Goal: Check status

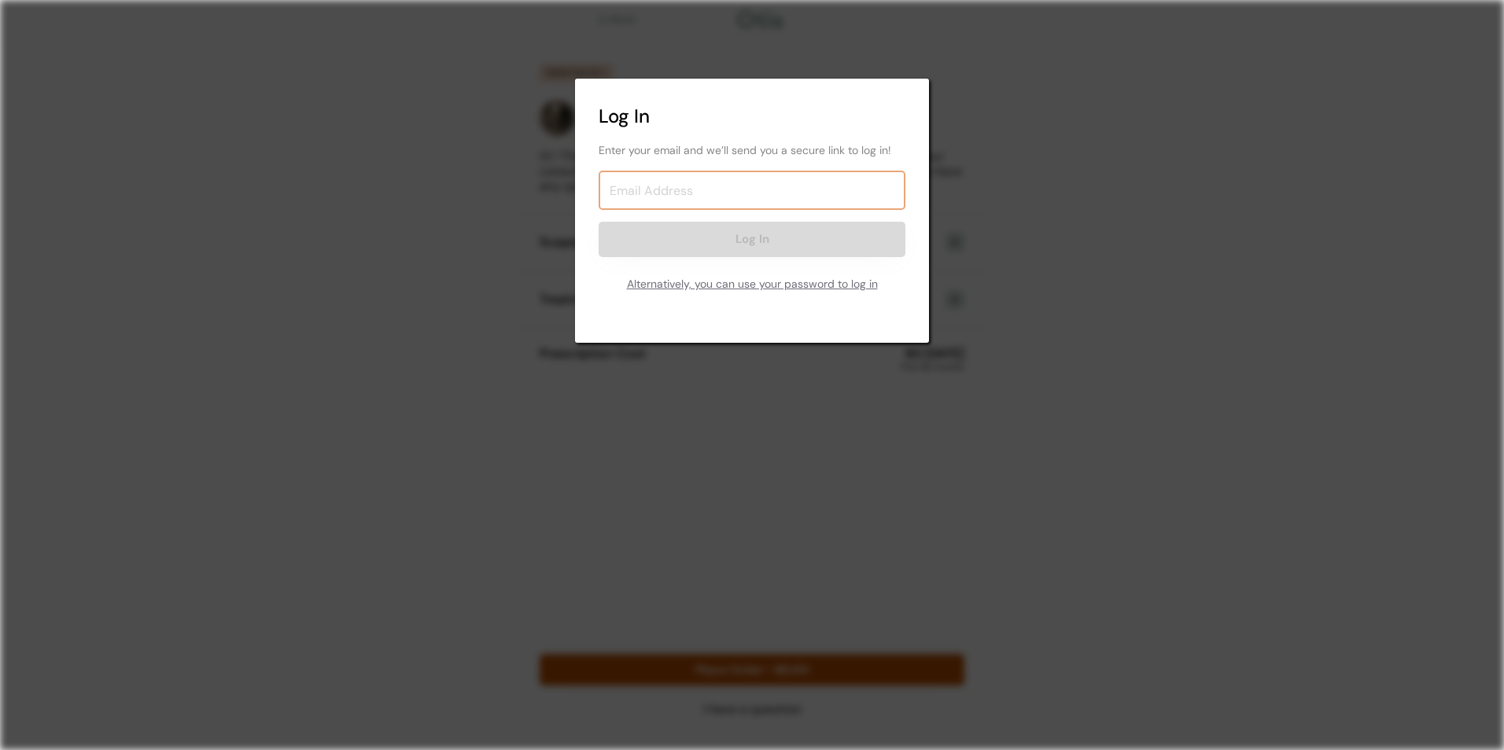
click at [717, 197] on input "email" at bounding box center [752, 190] width 307 height 39
type input "[EMAIL_ADDRESS][DOMAIN_NAME]"
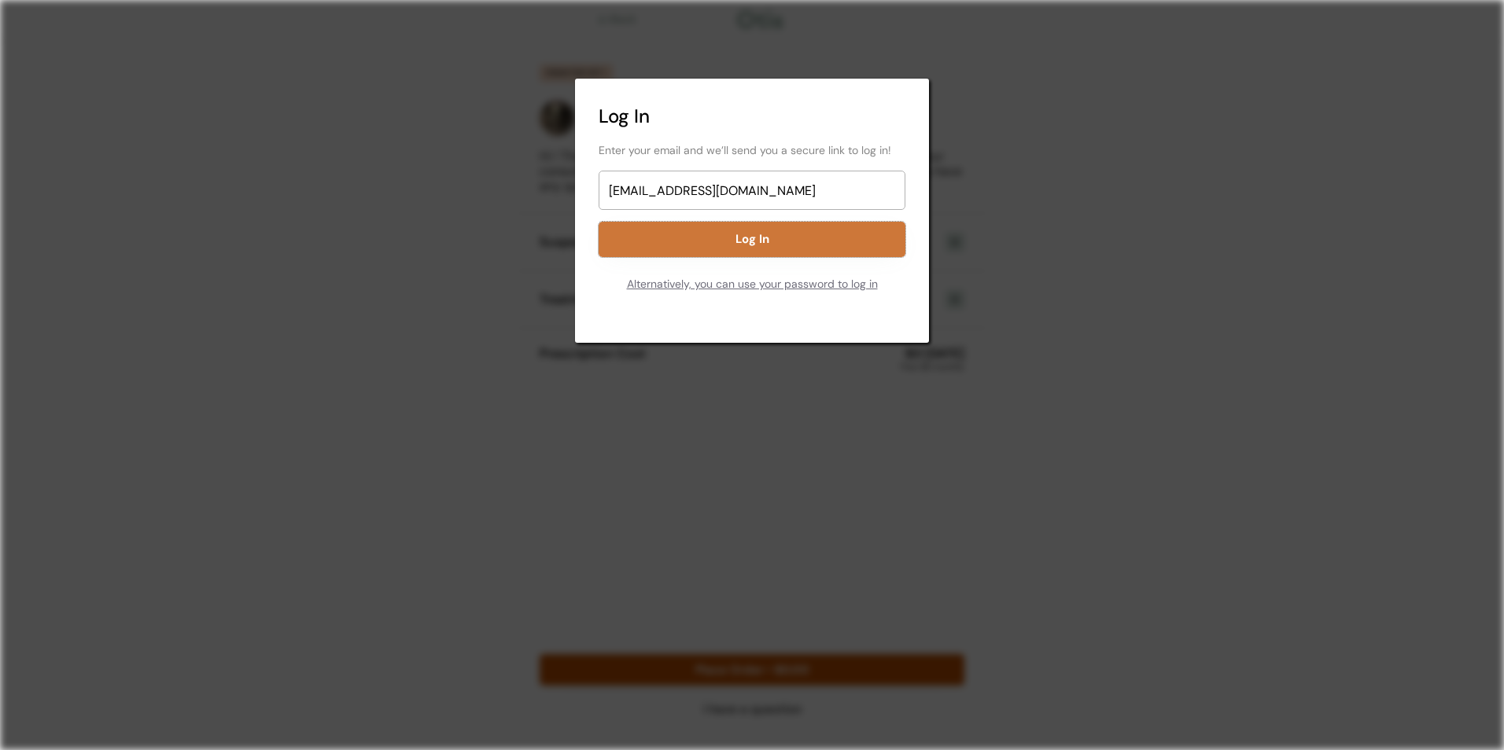
click at [728, 239] on button "Log In" at bounding box center [752, 239] width 307 height 35
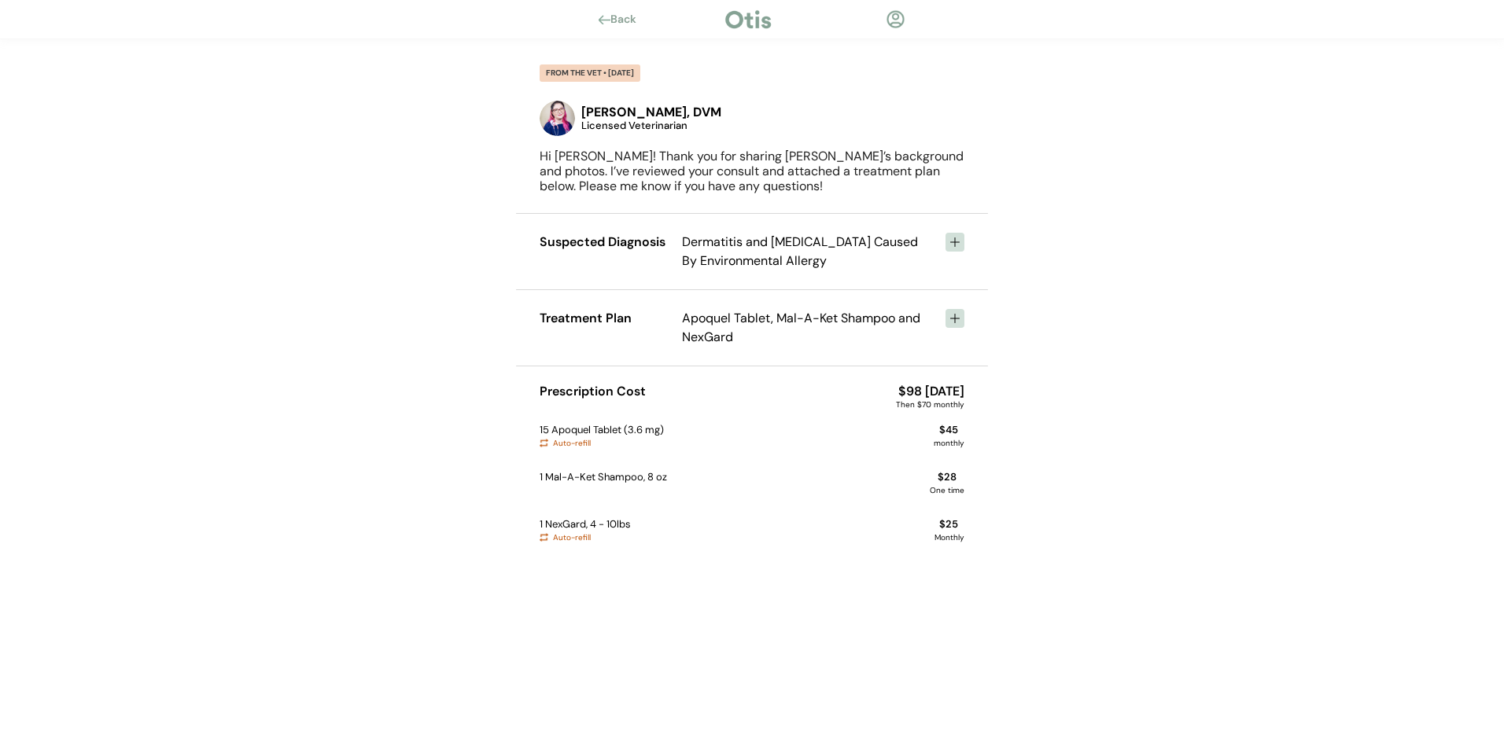
click at [896, 14] on div at bounding box center [896, 19] width 20 height 20
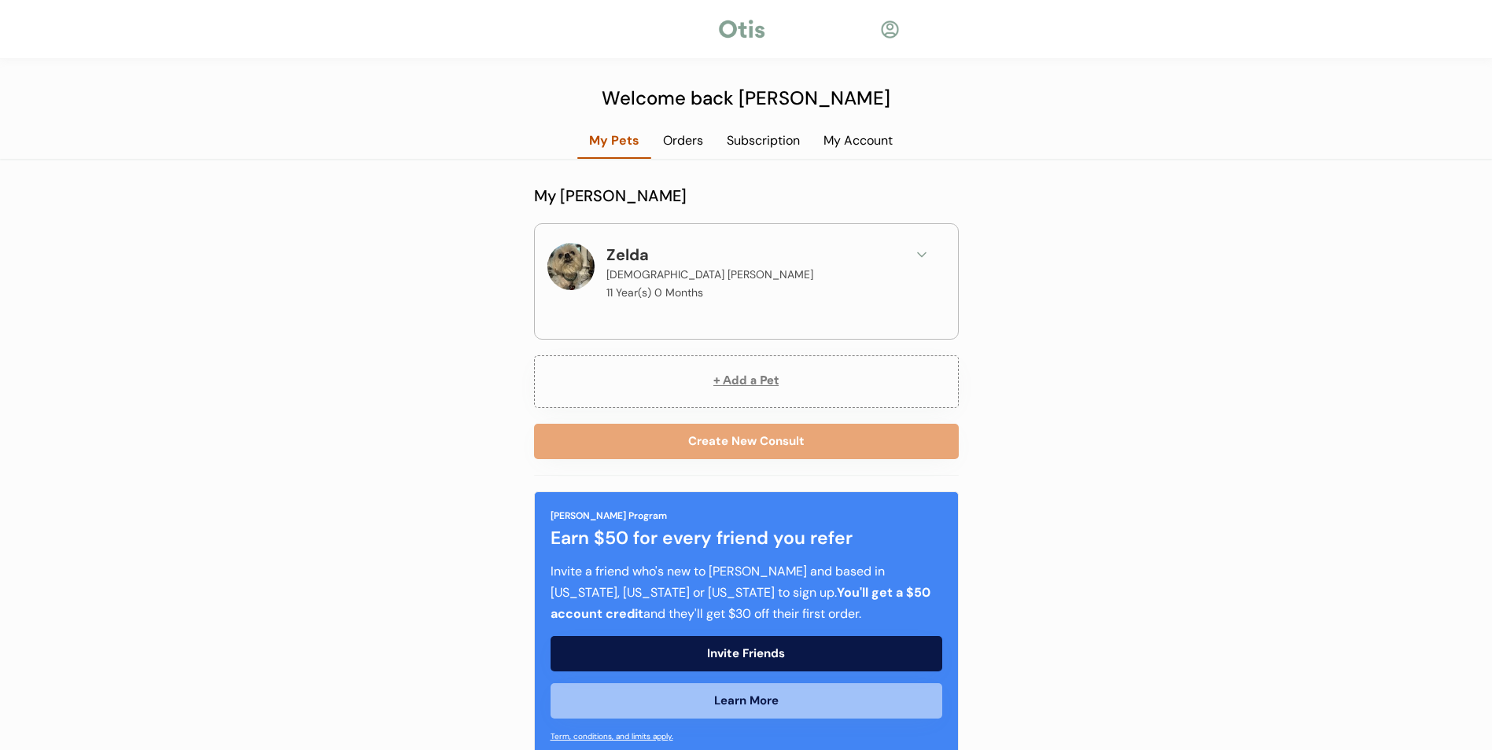
click at [689, 141] on div "Orders" at bounding box center [683, 140] width 64 height 17
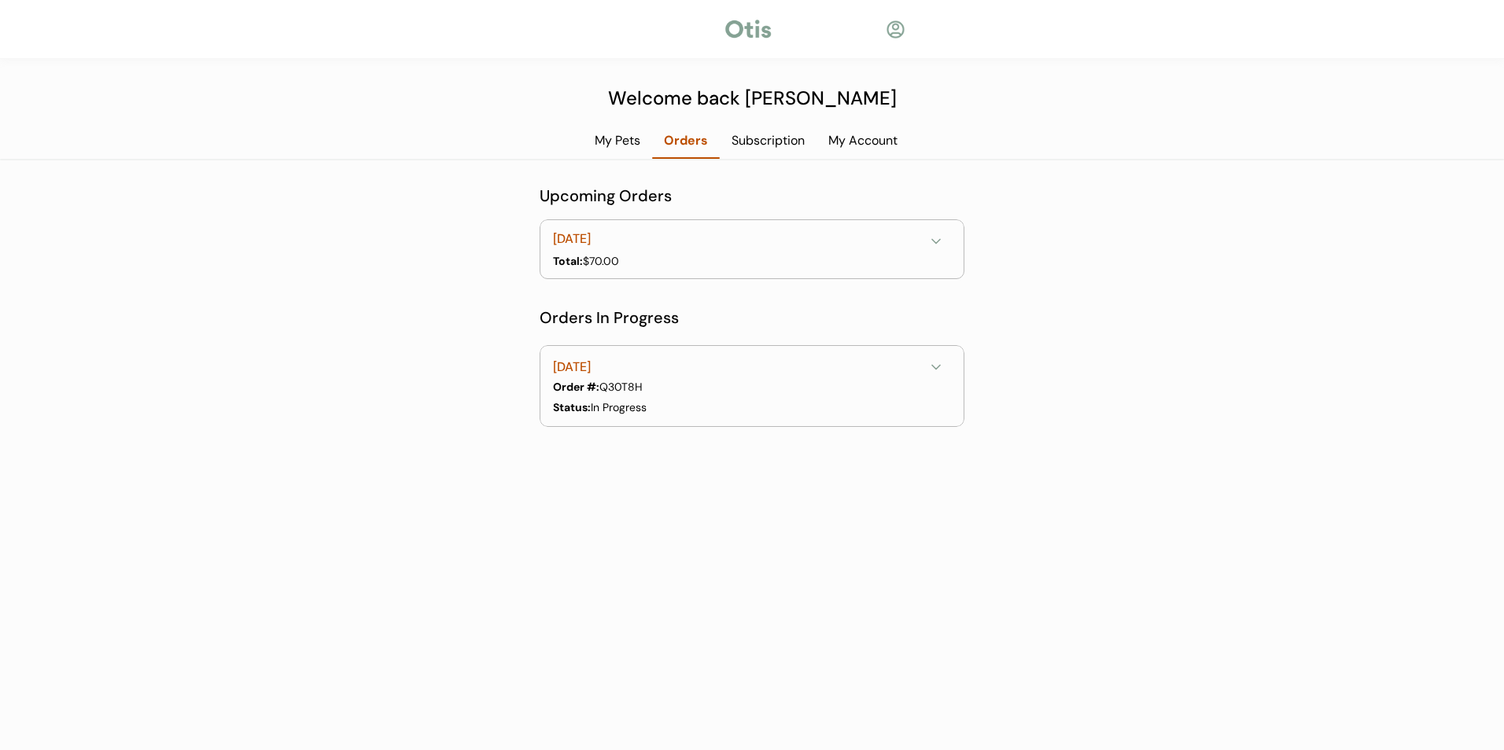
click at [823, 370] on div "August 19, 2025" at bounding box center [738, 368] width 371 height 20
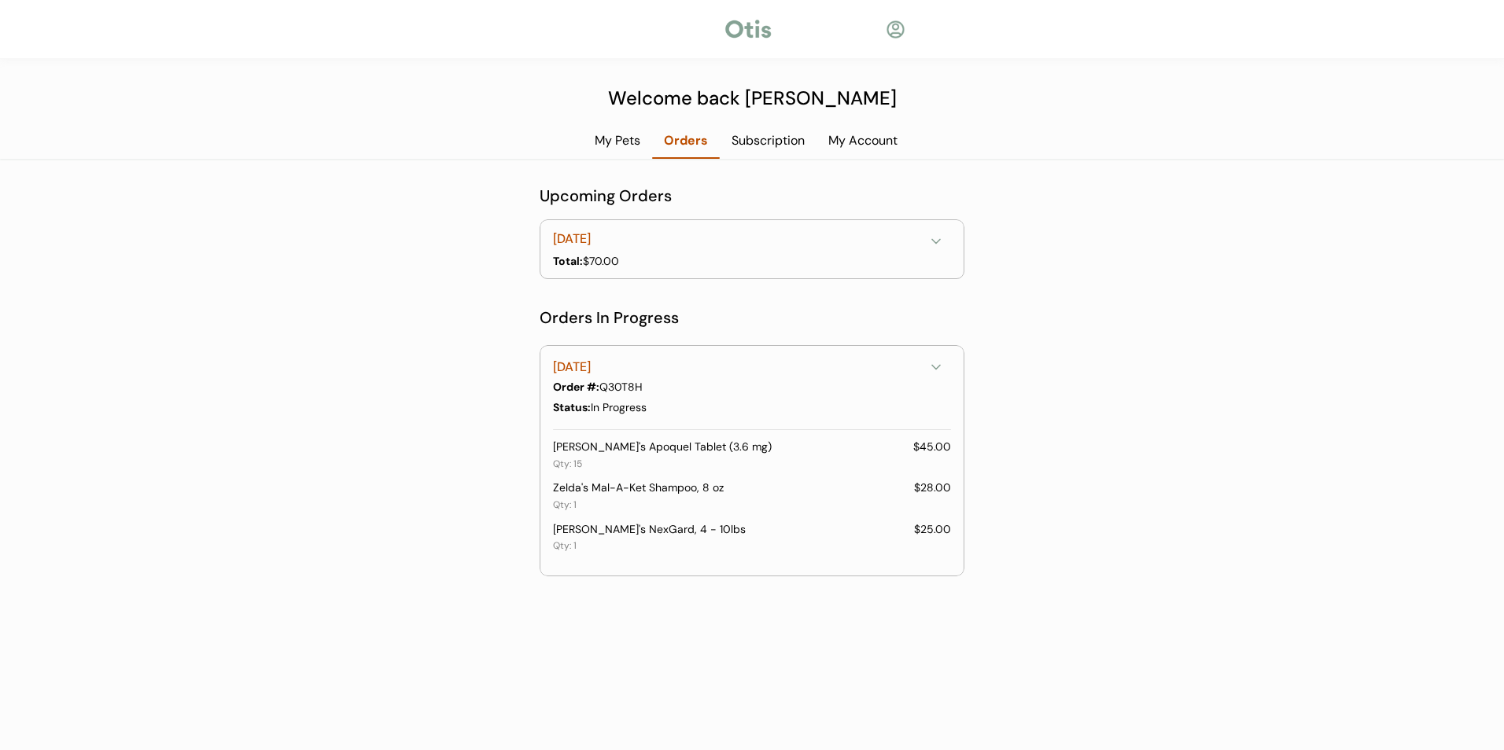
click at [607, 141] on div "My Pets" at bounding box center [617, 140] width 69 height 17
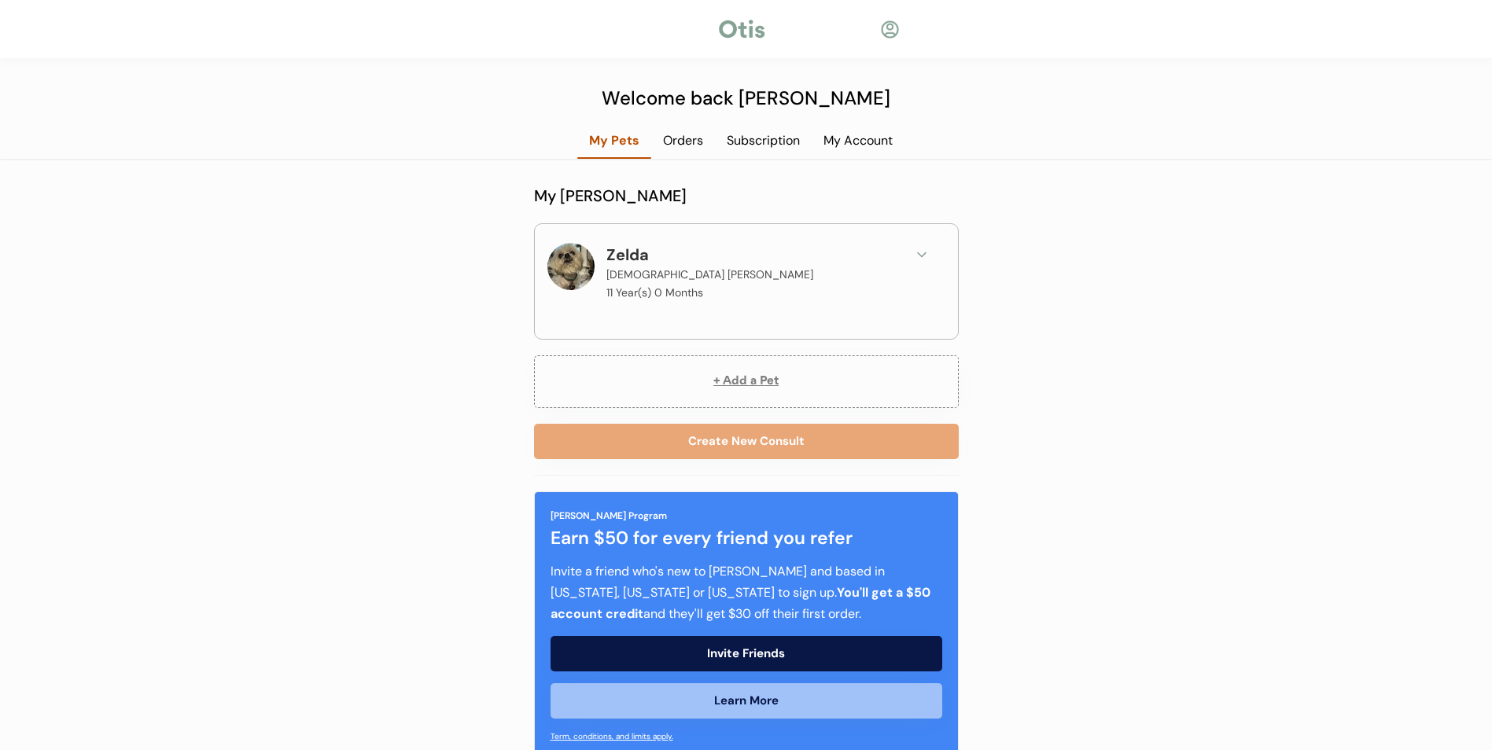
click at [749, 270] on div "Zelda Female Shih Tzu 11 Year(s) 0 Months" at bounding box center [752, 273] width 292 height 60
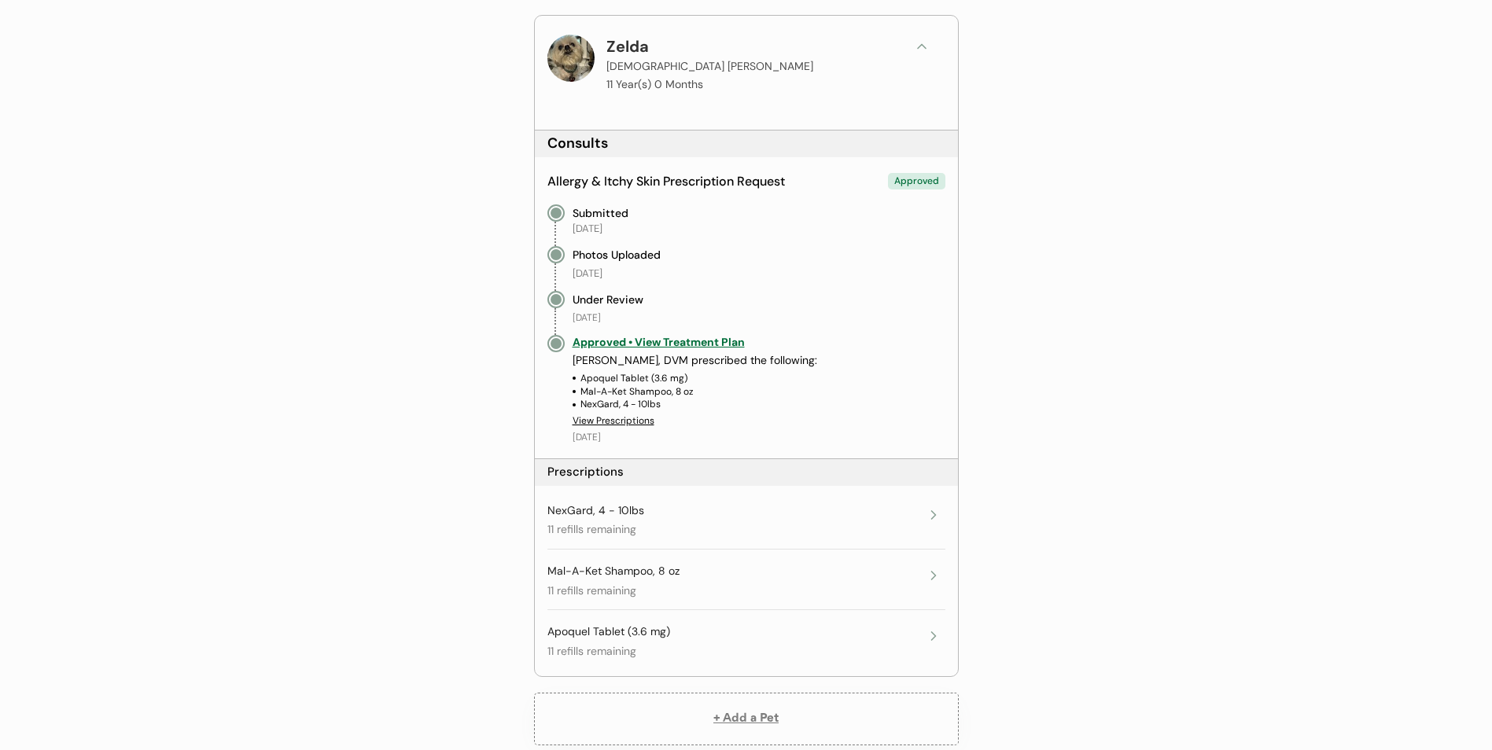
scroll to position [315, 0]
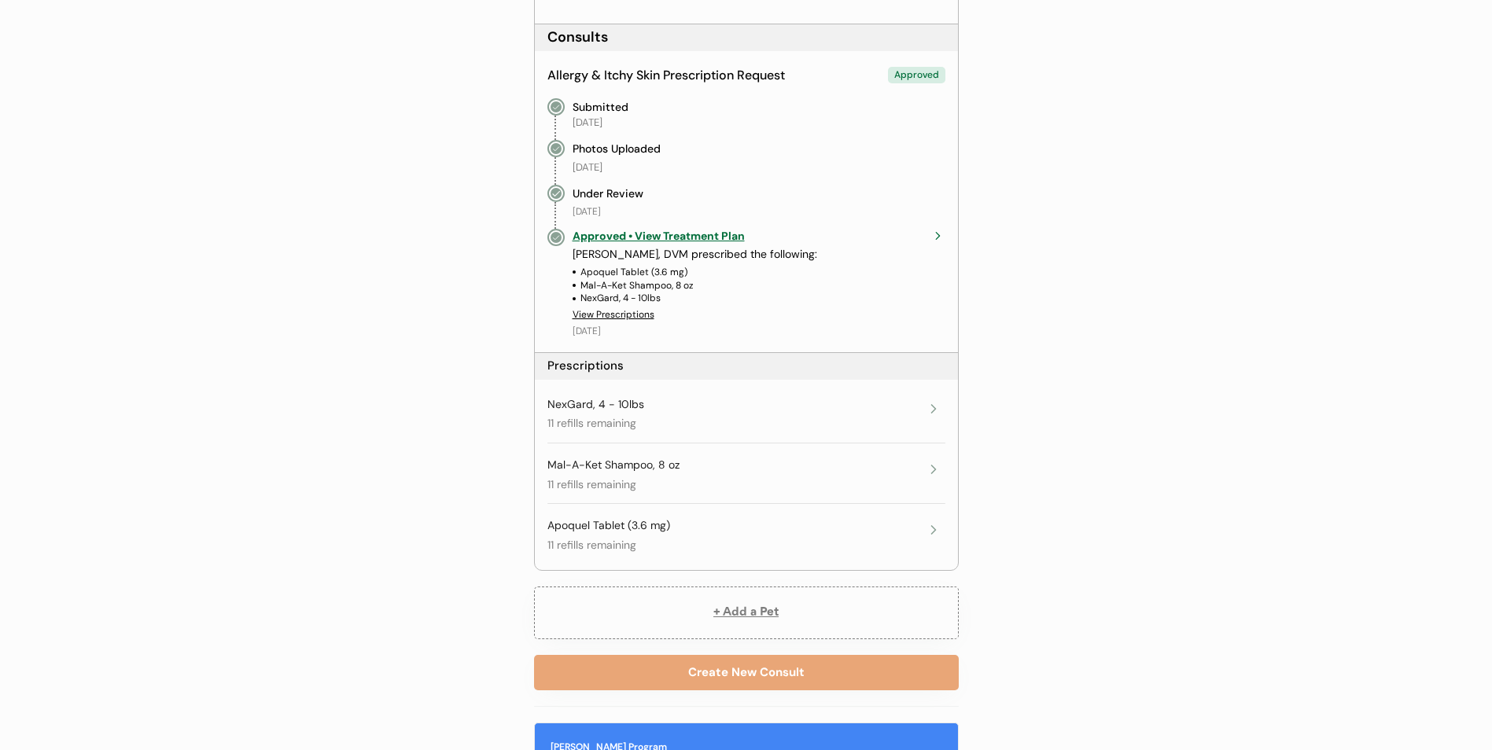
click at [734, 235] on div "Approved • View Treatment Plan" at bounding box center [747, 237] width 349 height 16
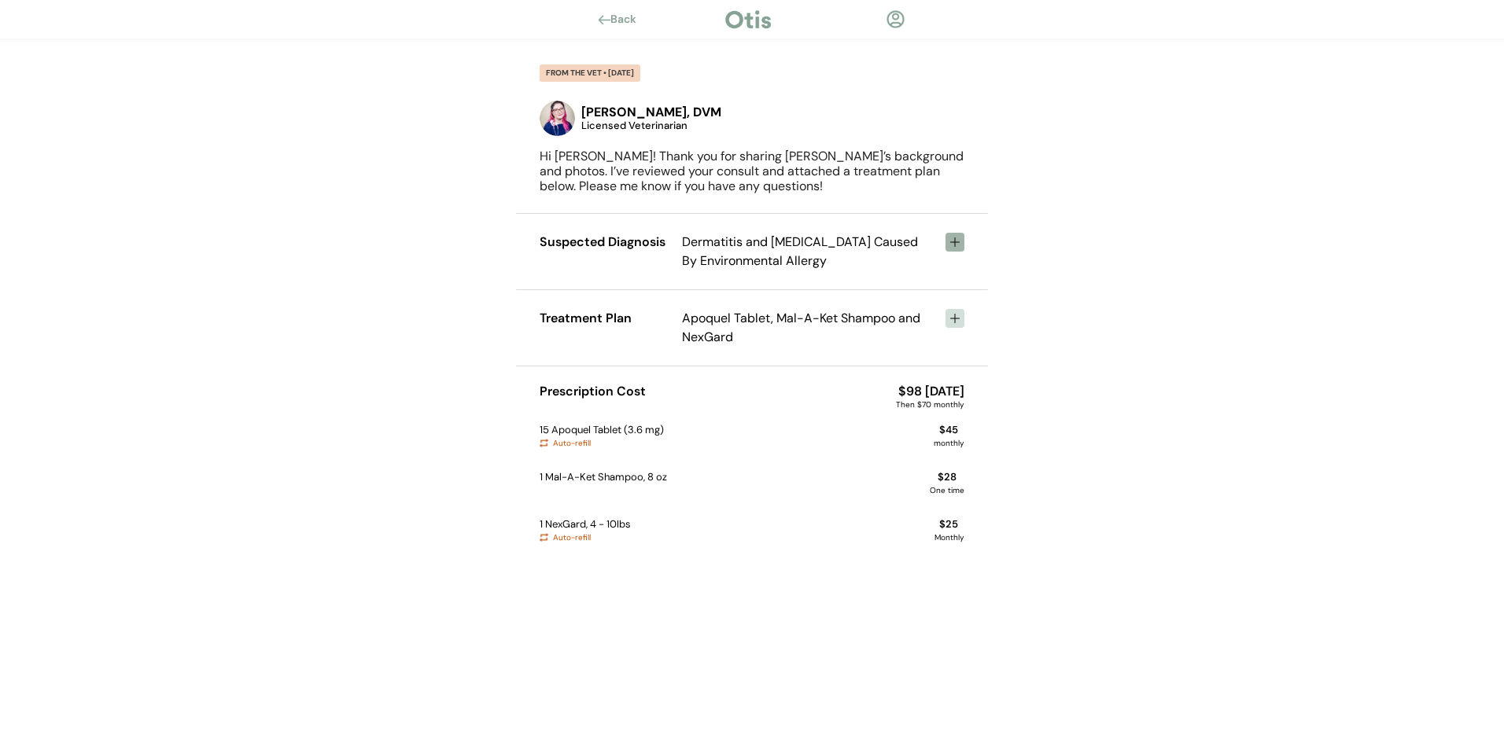
click at [949, 244] on icon at bounding box center [955, 242] width 13 height 13
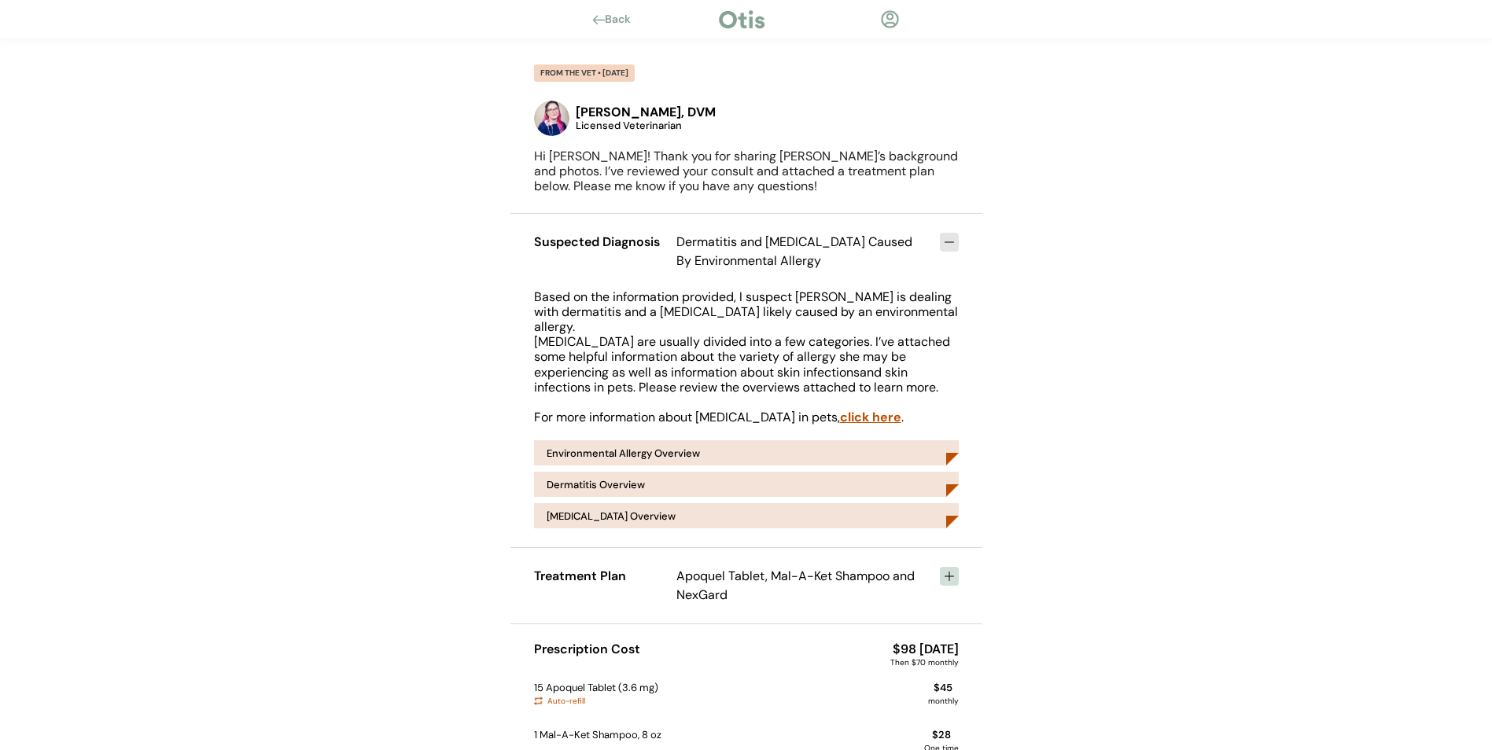
click at [692, 449] on div "Environmental Allergy Overview" at bounding box center [623, 453] width 153 height 10
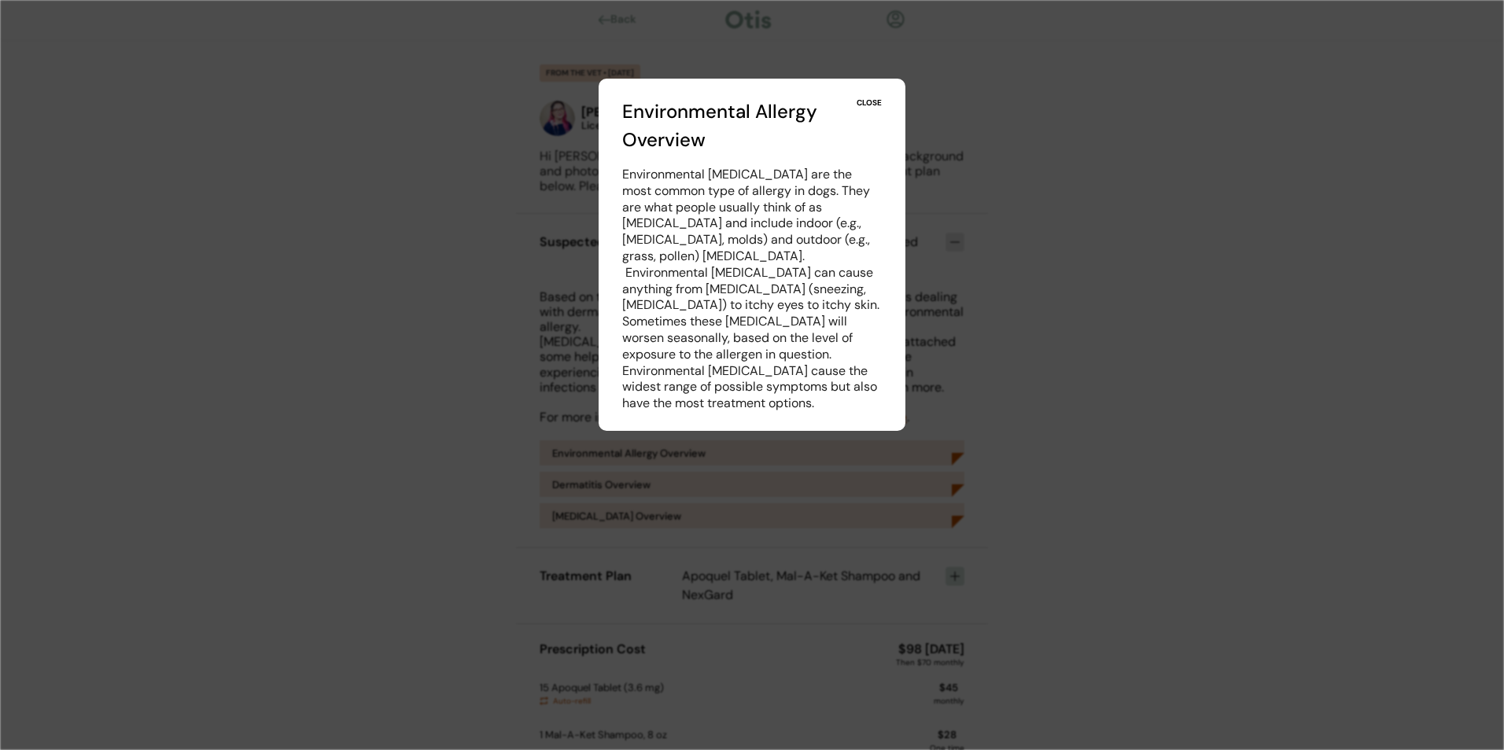
click at [870, 102] on div "CLOSE" at bounding box center [869, 103] width 25 height 11
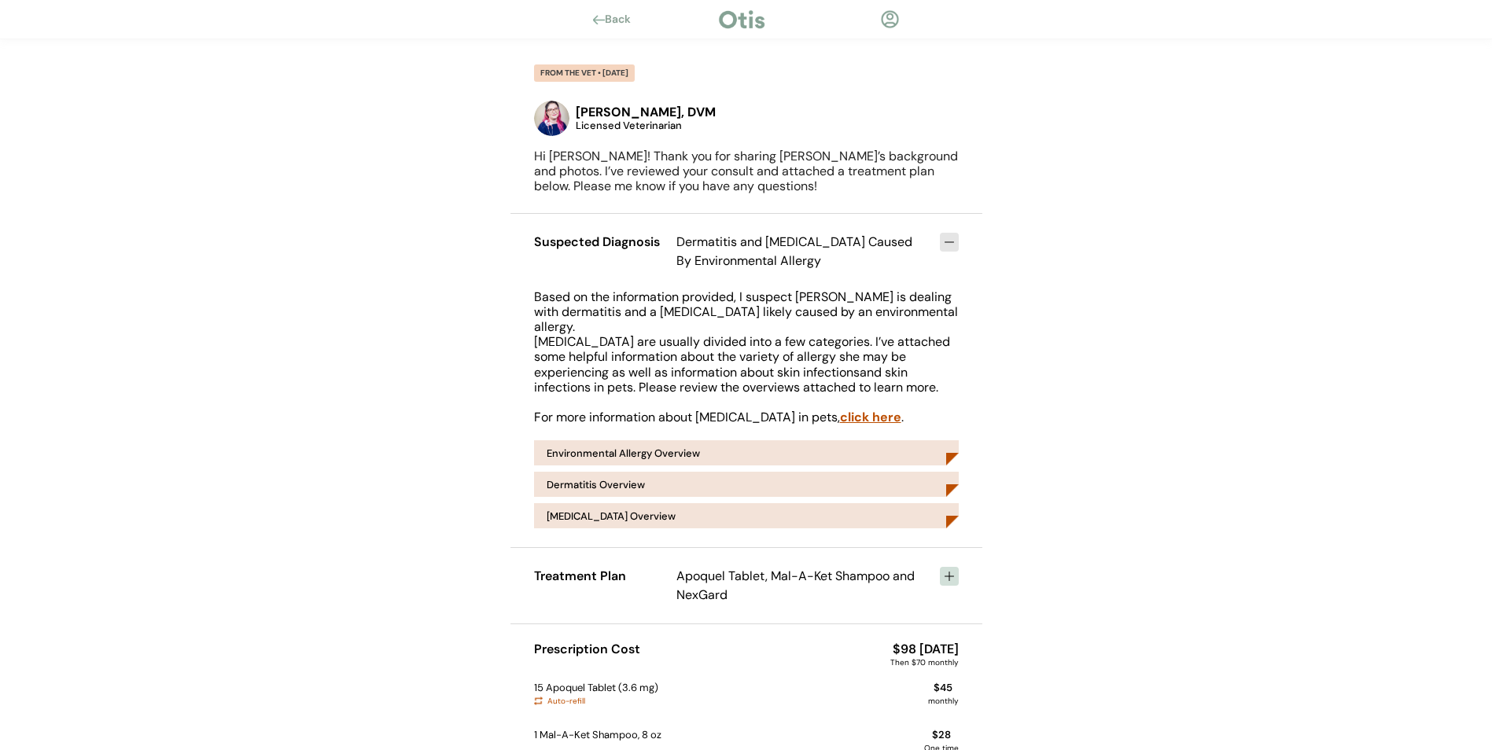
click at [879, 490] on div "Dermatitis Overview" at bounding box center [746, 484] width 425 height 25
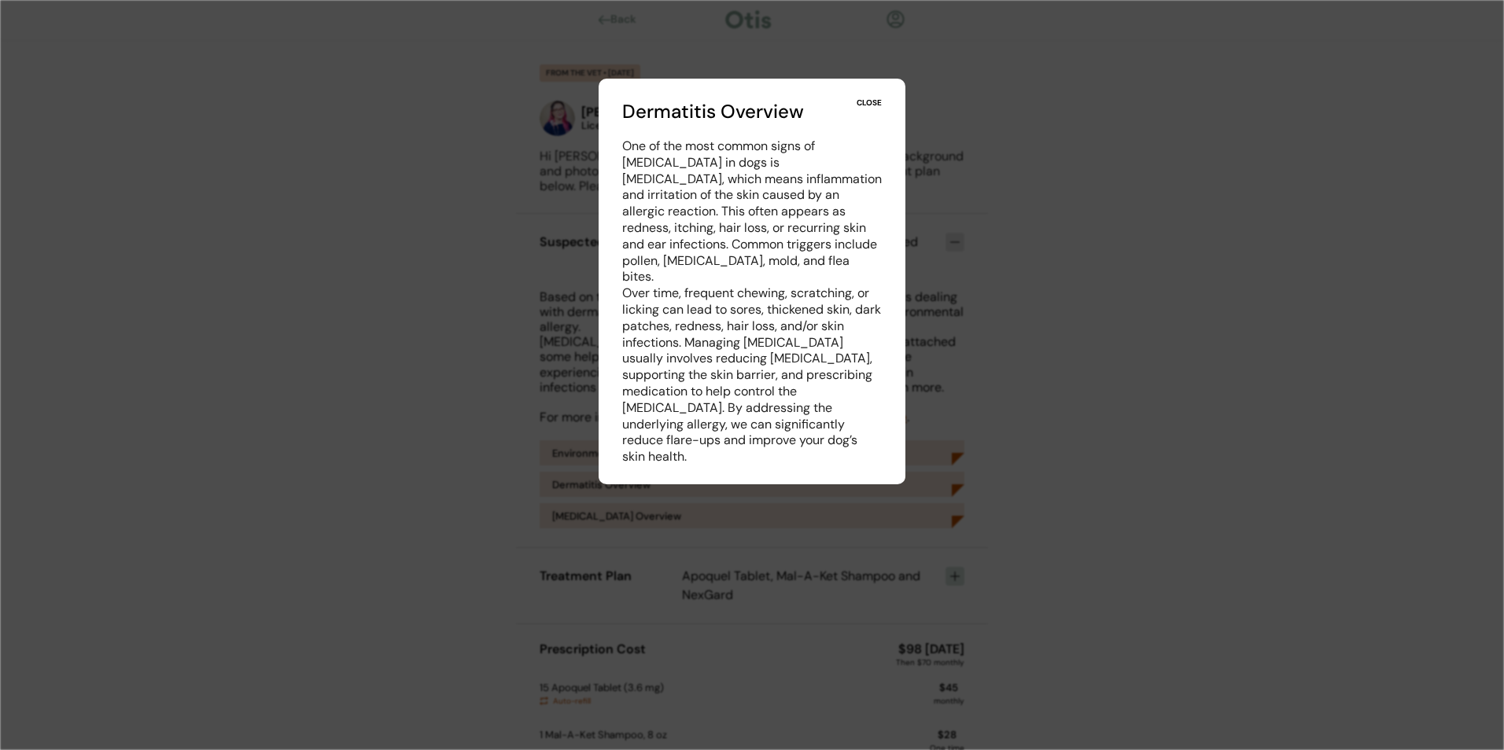
click at [879, 102] on div "CLOSE" at bounding box center [869, 103] width 25 height 11
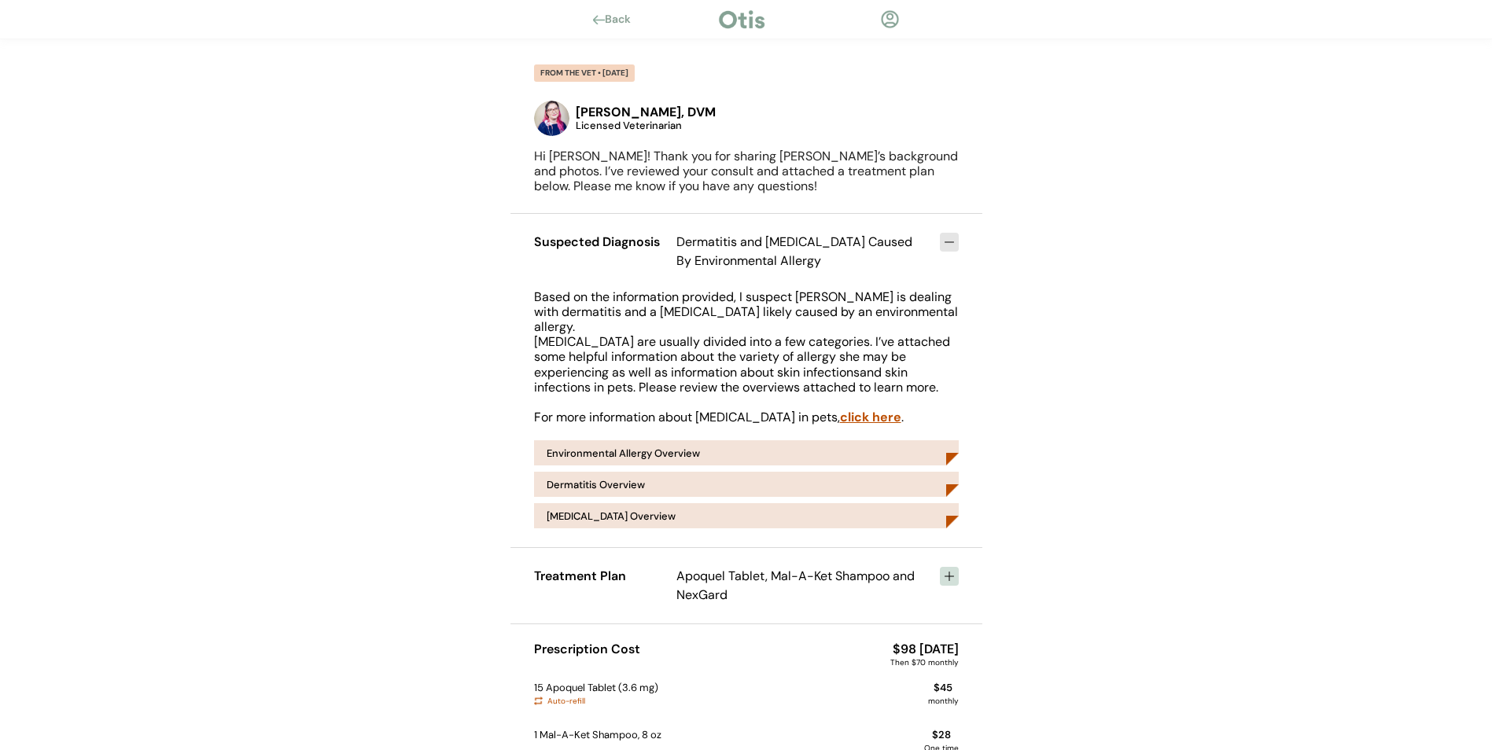
click at [938, 513] on div "Skin Infection Overview" at bounding box center [746, 515] width 425 height 25
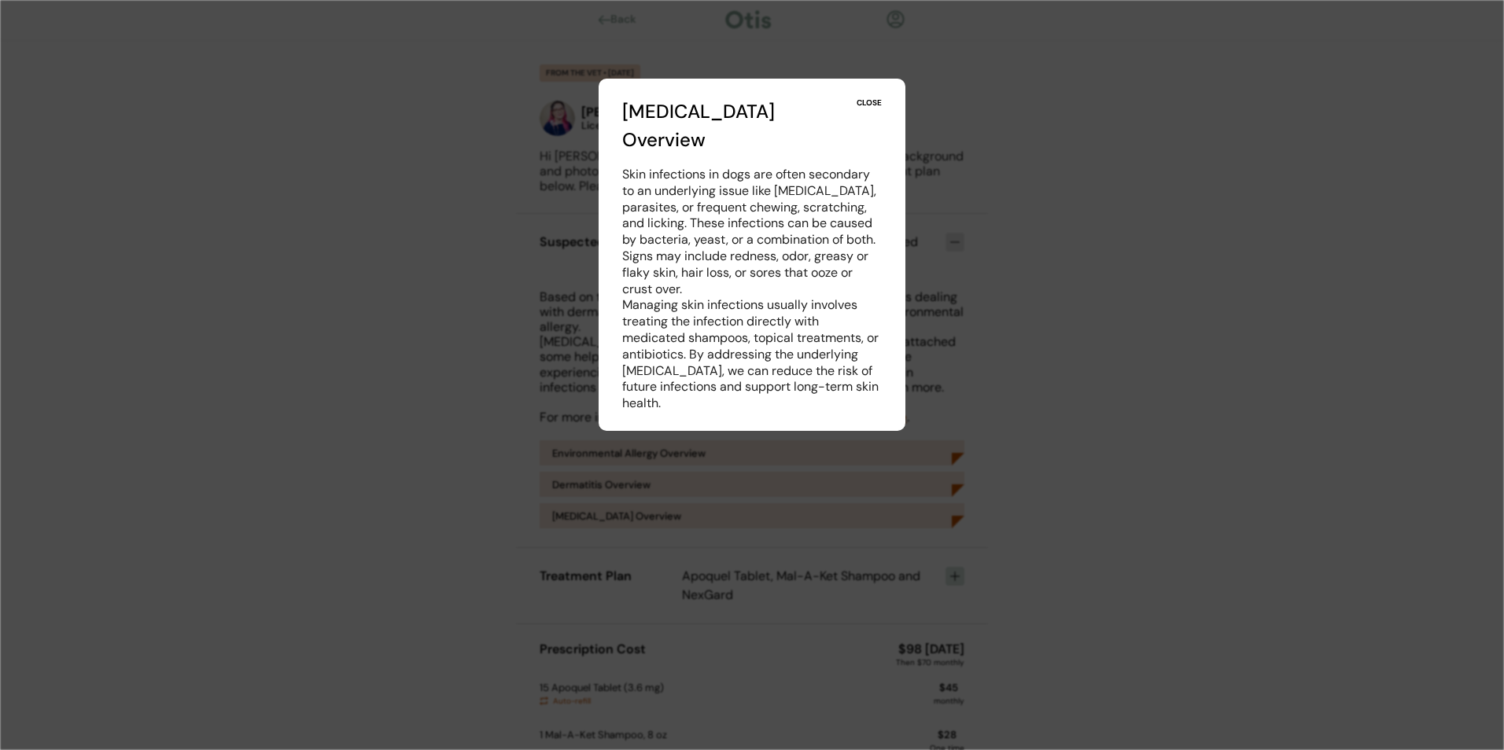
click at [1043, 233] on div at bounding box center [752, 375] width 1504 height 750
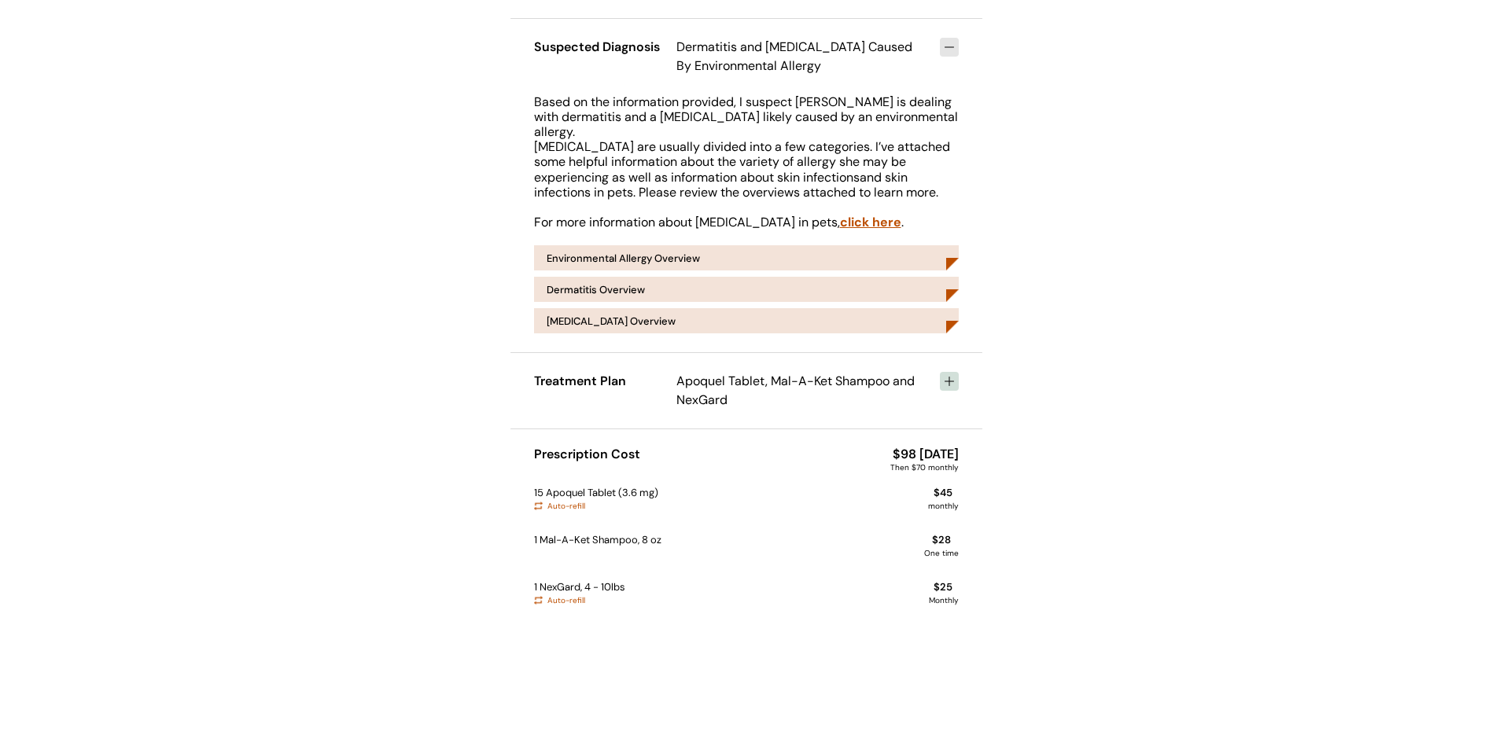
scroll to position [196, 0]
